Goal: Transaction & Acquisition: Register for event/course

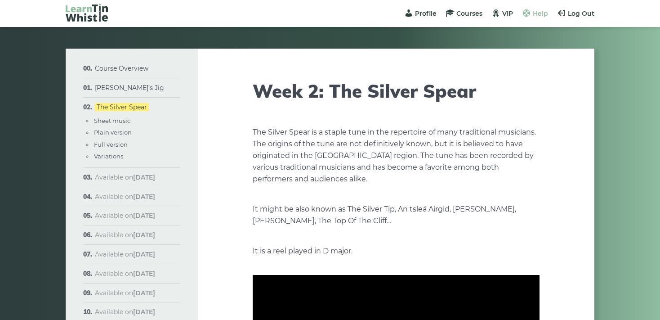
click at [539, 12] on span "Help" at bounding box center [540, 13] width 15 height 8
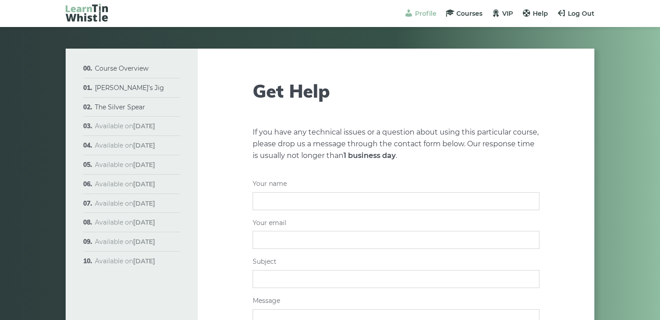
click at [418, 9] on li "Profile" at bounding box center [420, 14] width 32 height 10
click at [421, 15] on span "Profile" at bounding box center [426, 13] width 22 height 8
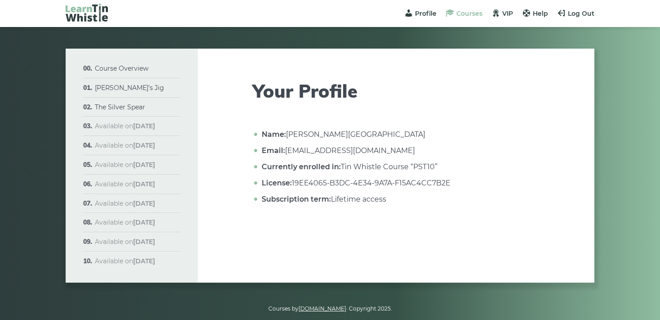
click at [467, 13] on span "Courses" at bounding box center [470, 13] width 26 height 8
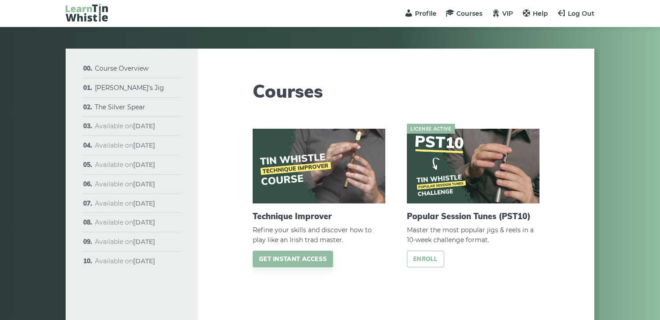
click at [429, 258] on link "Enroll" at bounding box center [425, 259] width 37 height 17
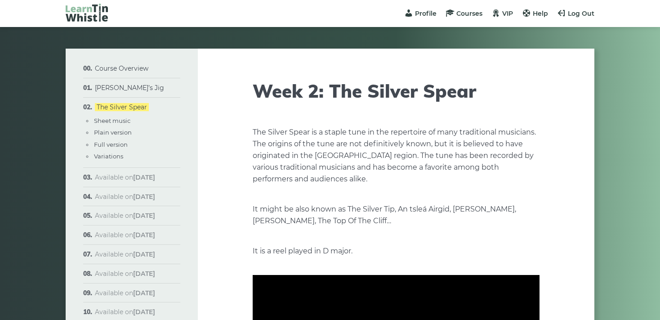
scroll to position [47, 0]
